Goal: Information Seeking & Learning: Compare options

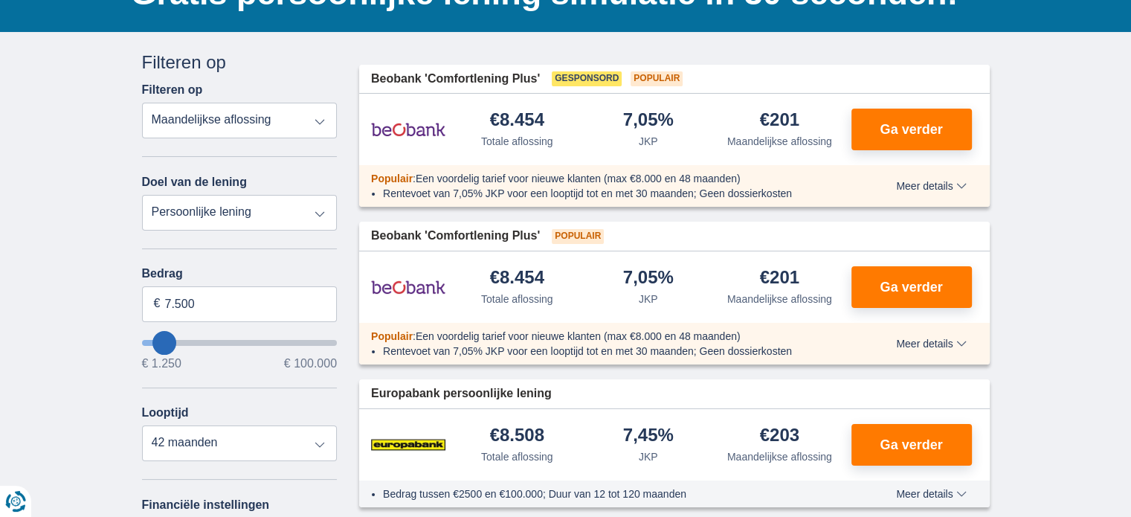
scroll to position [149, 0]
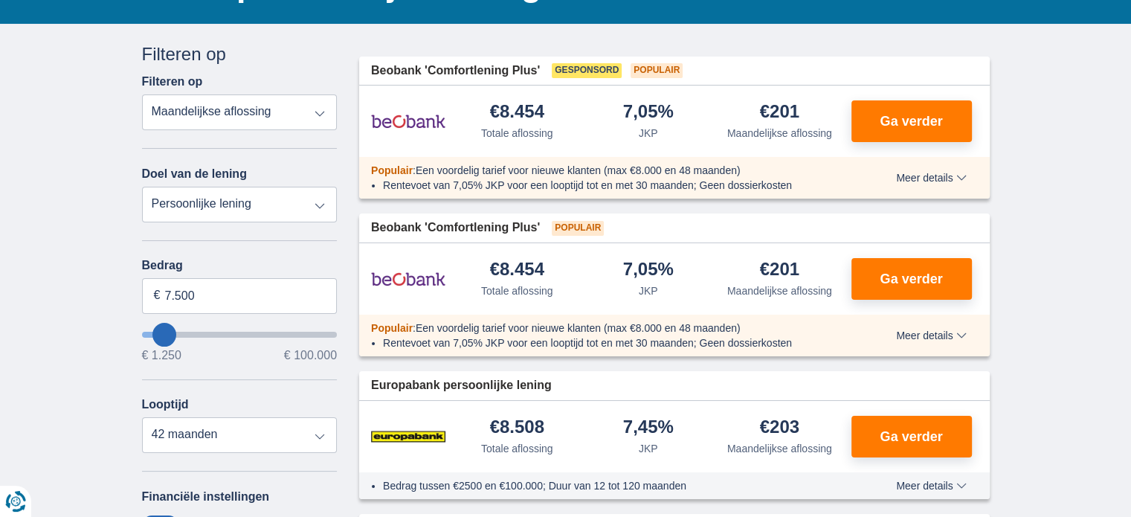
click at [318, 203] on select "Persoonlijke lening Auto Moto / fiets Mobilhome / caravan Renovatie Energie Sch…" at bounding box center [240, 205] width 196 height 36
select select "renovationLoan"
click at [142, 187] on select "Persoonlijke lening Auto Moto / fiets Mobilhome / caravan Renovatie Energie Sch…" at bounding box center [240, 205] width 196 height 36
type input "15.000"
type input "15250"
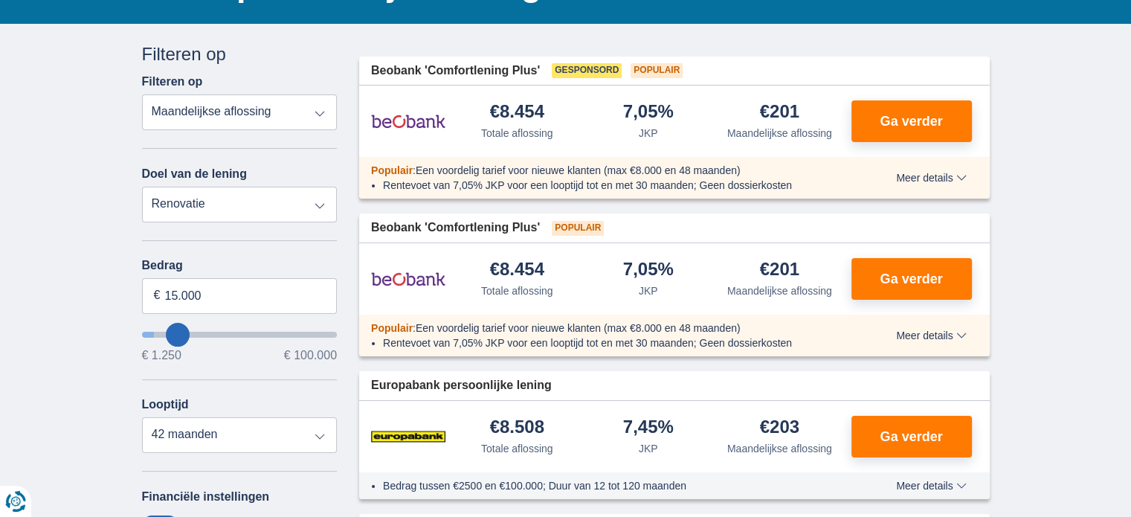
select select "60"
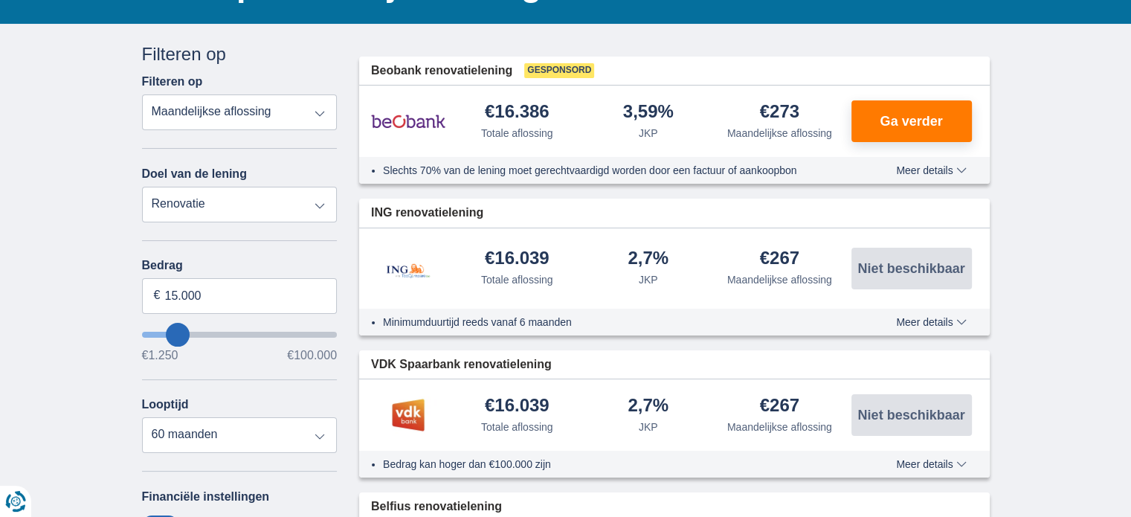
type input "14.250"
type input "13250"
click at [208, 292] on input "13.250" at bounding box center [240, 296] width 196 height 36
type input "1"
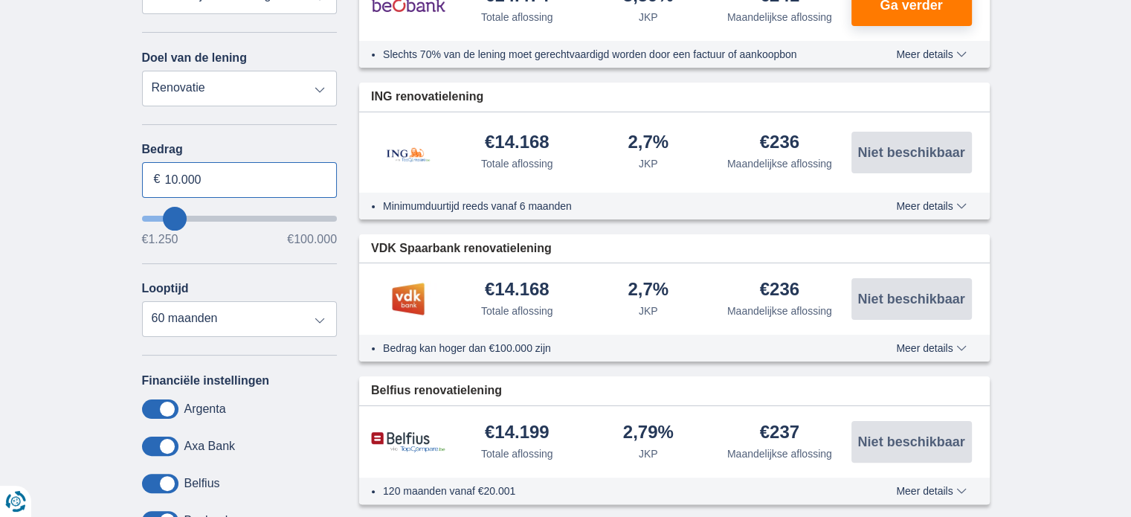
scroll to position [298, 0]
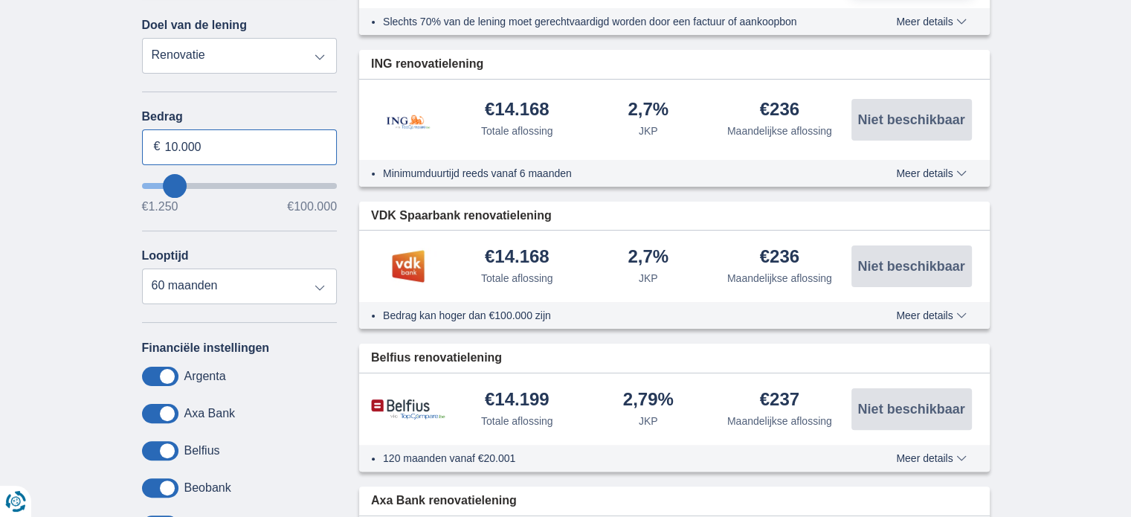
type input "10.000"
type input "10250"
click at [142, 269] on select "12 maanden 18 maanden 24 maanden 30 maanden 36 maanden 42 maanden 48 maanden" at bounding box center [240, 287] width 196 height 36
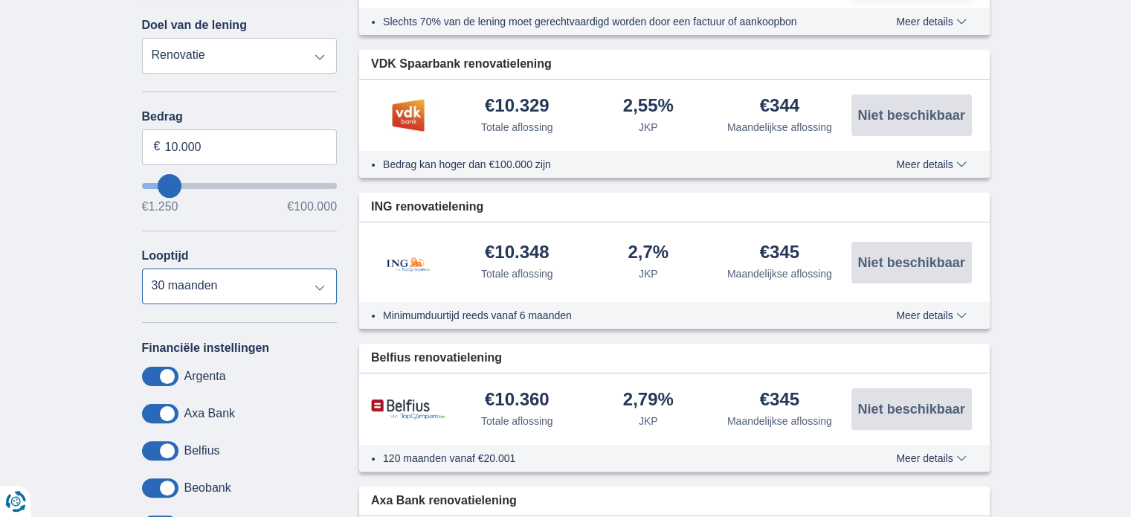
click at [319, 285] on select "12 maanden 18 maanden 24 maanden 30 maanden 36 maanden 42 maanden 48 maanden" at bounding box center [240, 287] width 196 height 36
select select "36"
click at [142, 269] on select "12 maanden 18 maanden 24 maanden 30 maanden 36 maanden 42 maanden 48 maanden" at bounding box center [240, 287] width 196 height 36
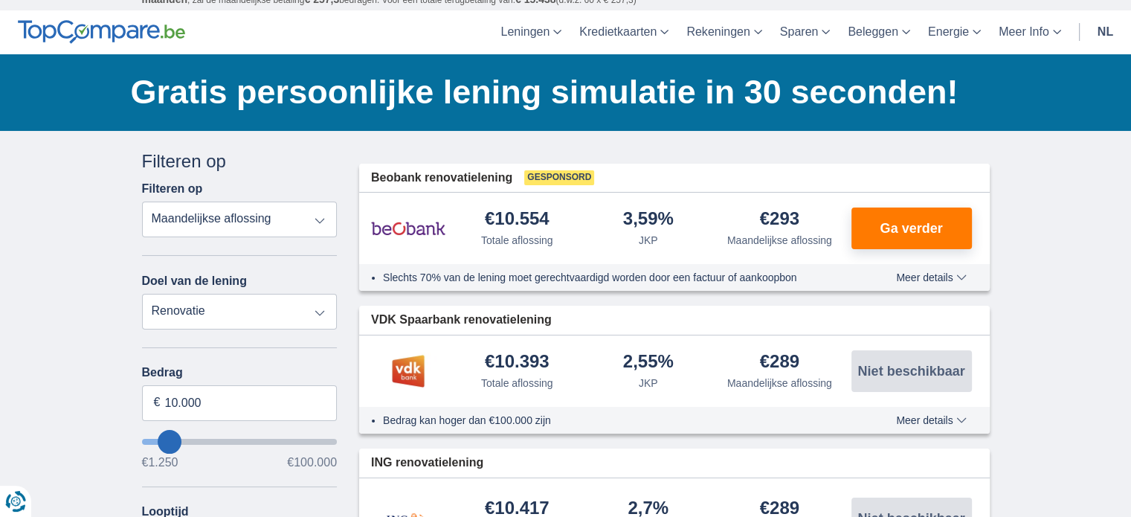
scroll to position [74, 0]
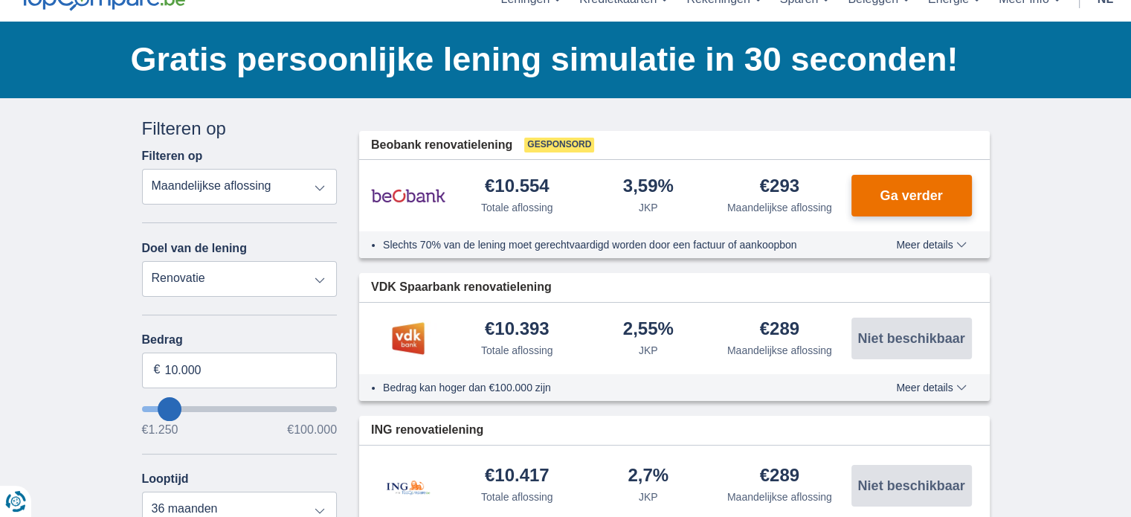
click at [922, 205] on button "Ga verder" at bounding box center [912, 196] width 120 height 42
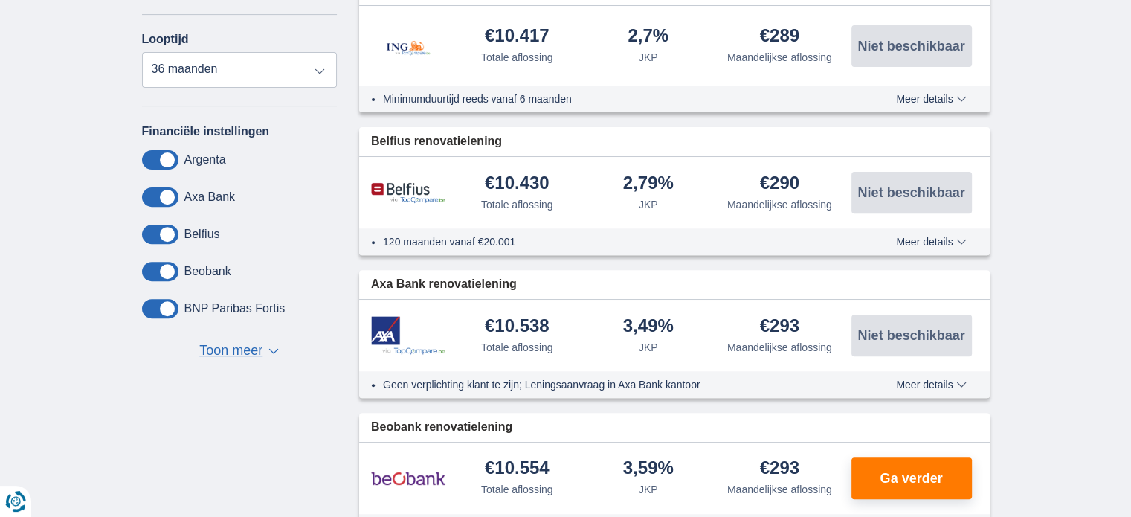
scroll to position [521, 0]
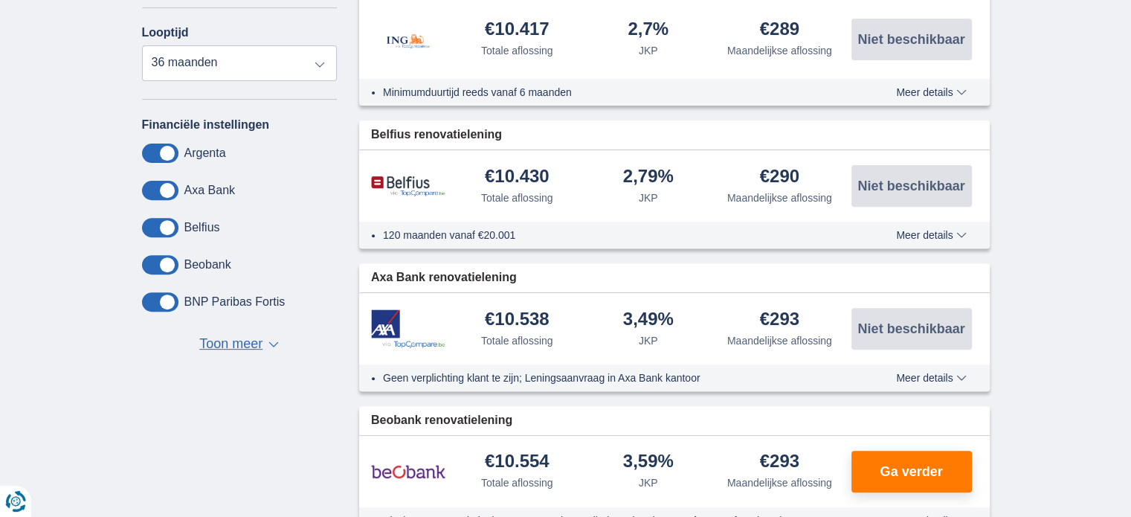
click at [967, 234] on button "Meer details Minder details" at bounding box center [931, 235] width 92 height 12
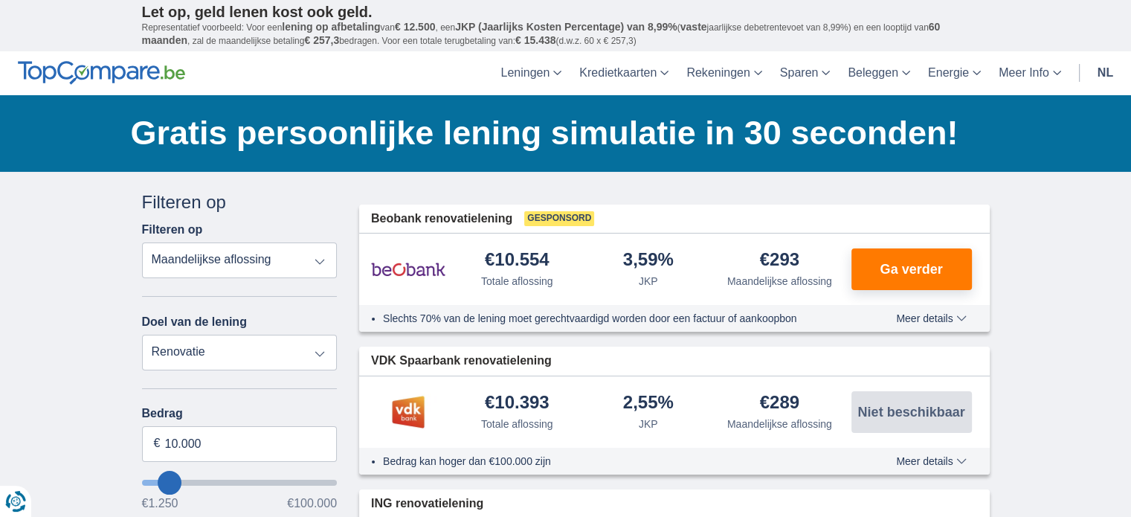
scroll to position [0, 0]
